Goal: Navigation & Orientation: Find specific page/section

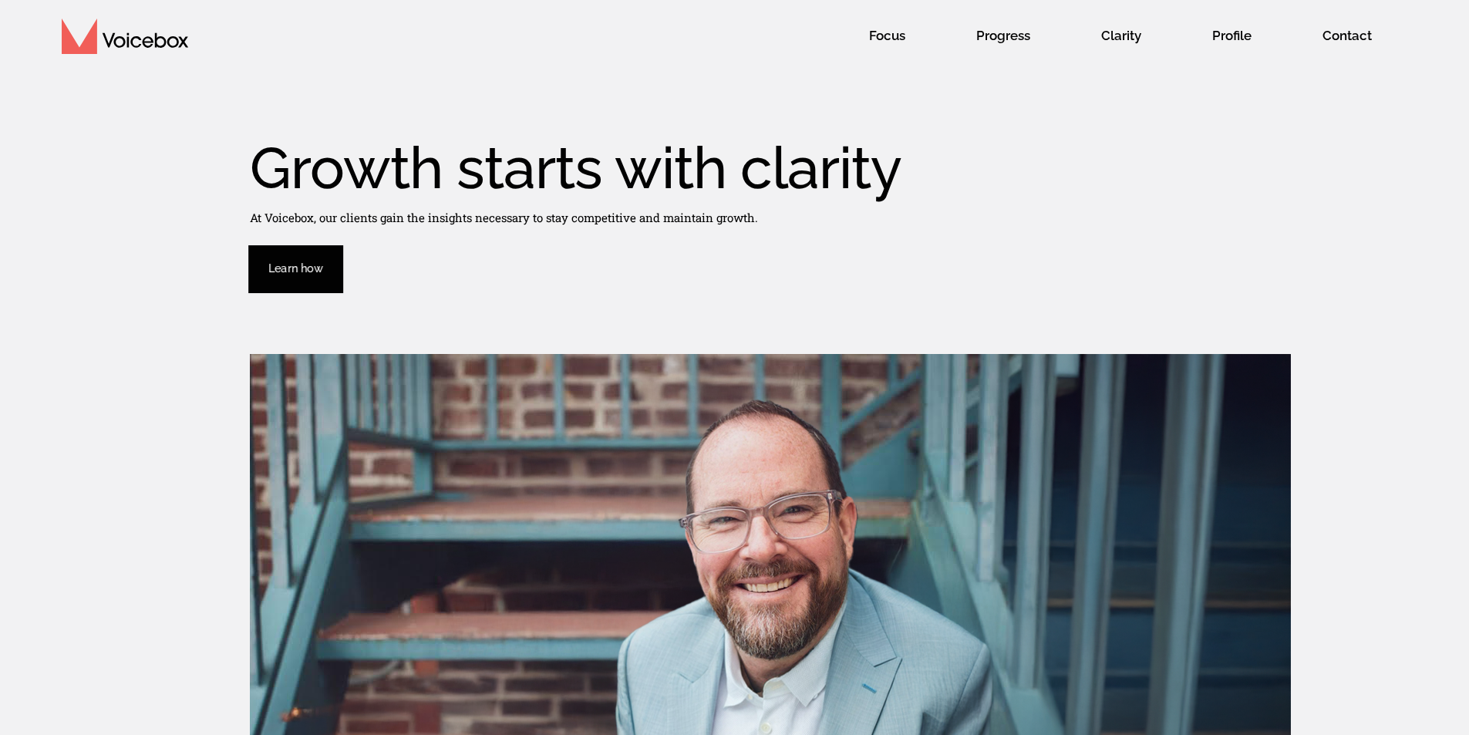
click at [1222, 37] on span "Profile" at bounding box center [1232, 35] width 70 height 40
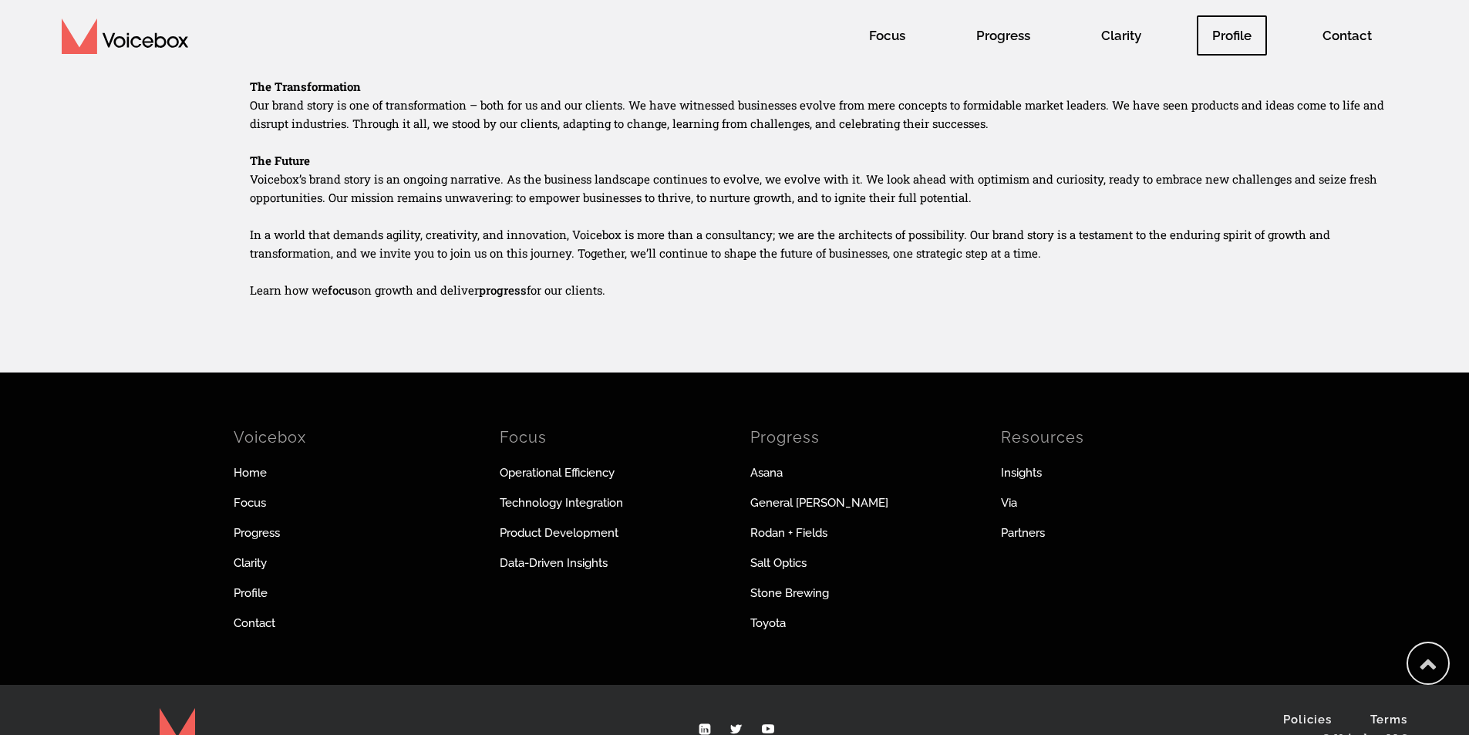
scroll to position [1066, 0]
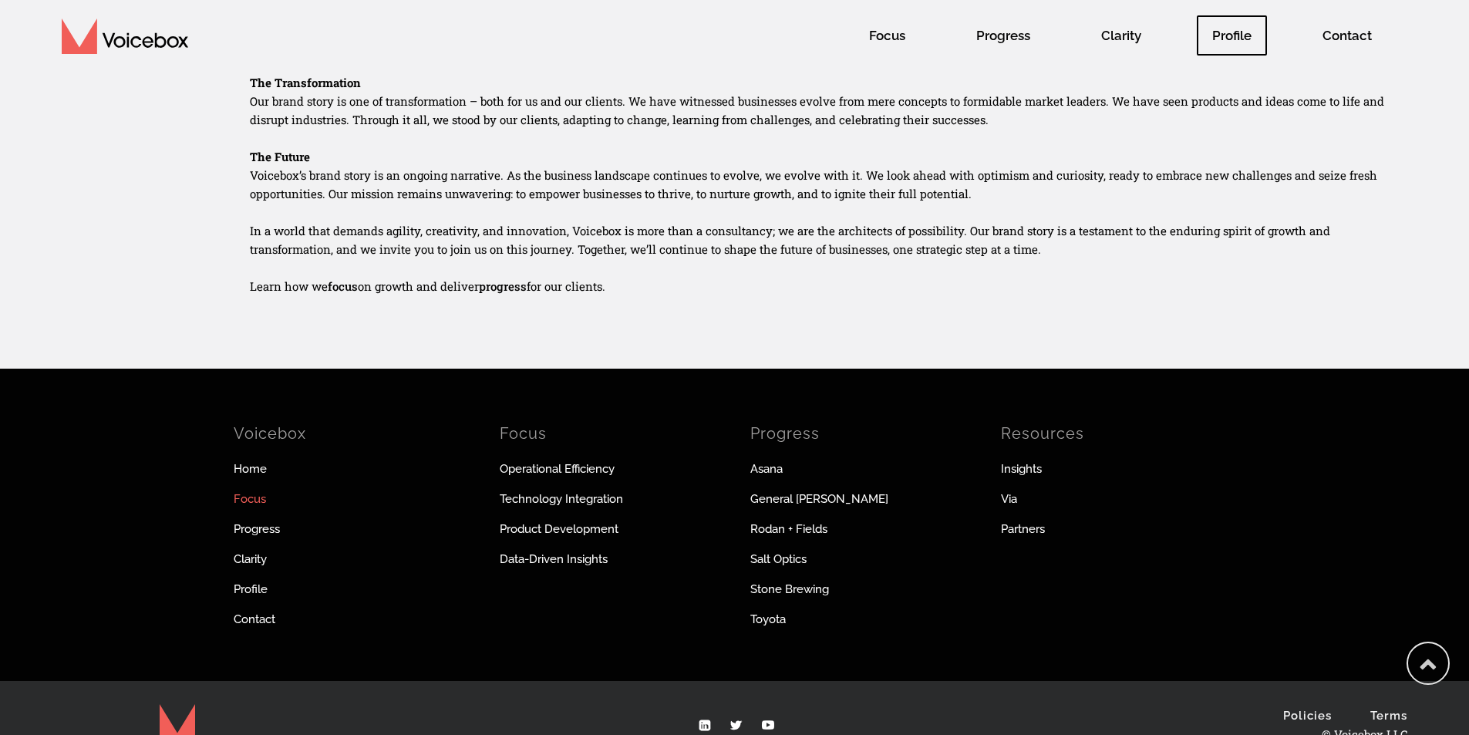
click at [249, 507] on link "Focus" at bounding box center [353, 499] width 239 height 17
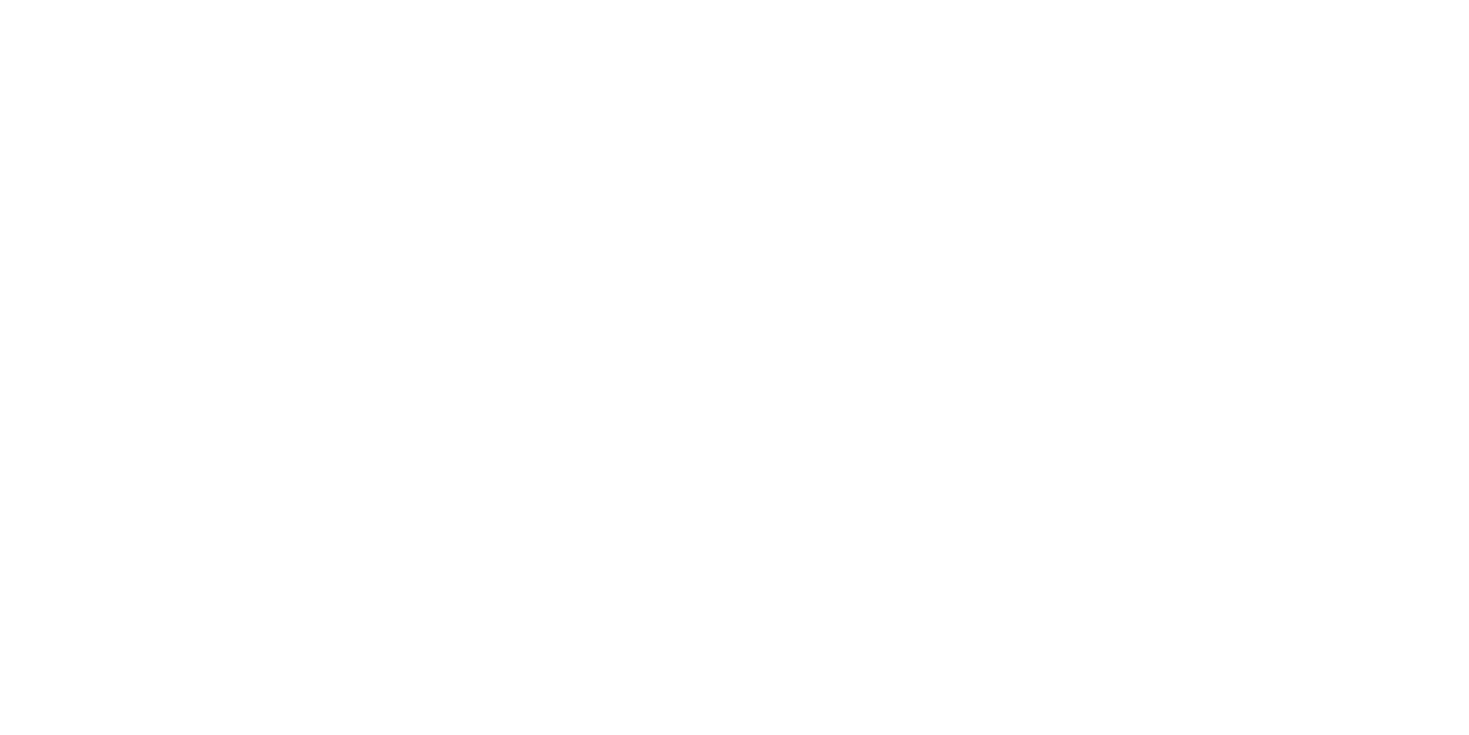
scroll to position [2, 0]
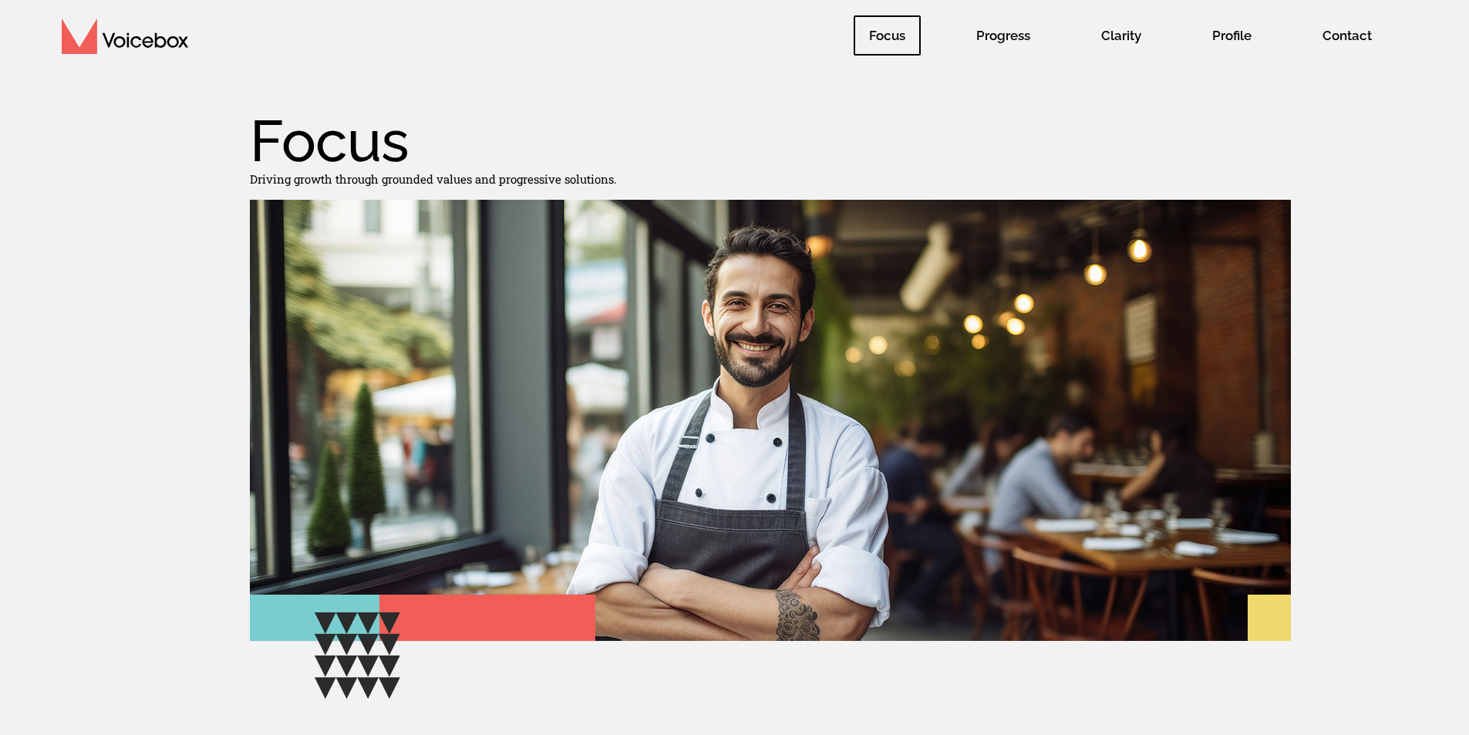
scroll to position [32, 0]
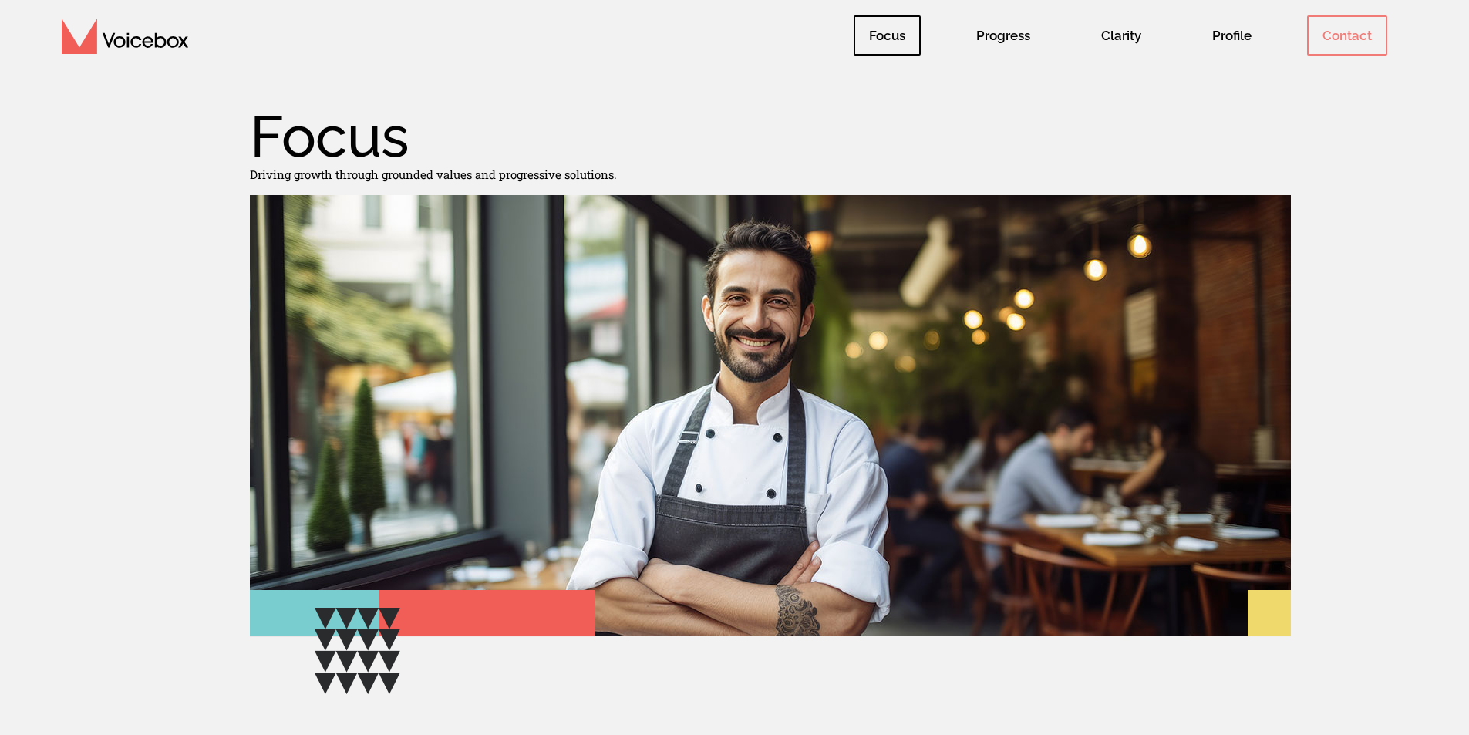
click at [1352, 25] on span "Contact" at bounding box center [1347, 35] width 80 height 40
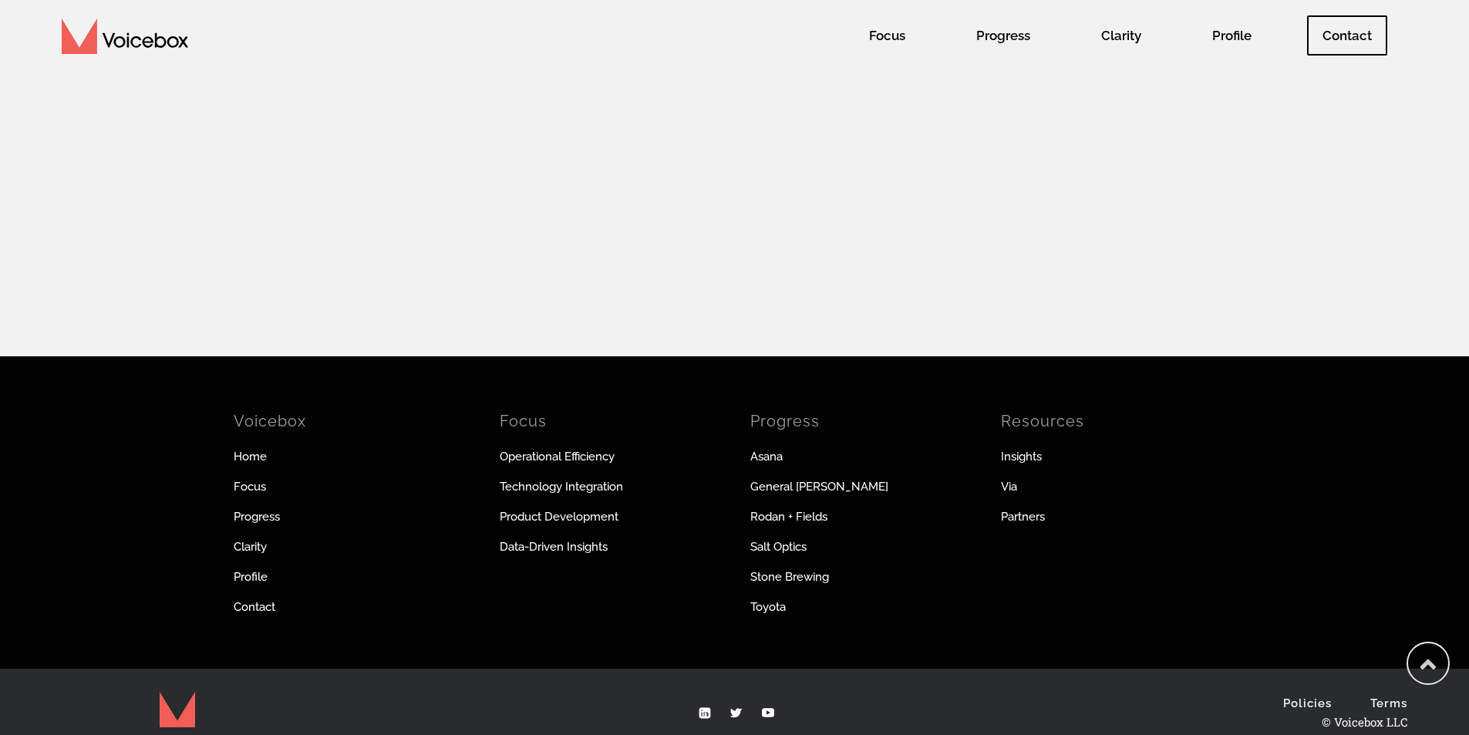
scroll to position [1266, 0]
